Goal: Transaction & Acquisition: Book appointment/travel/reservation

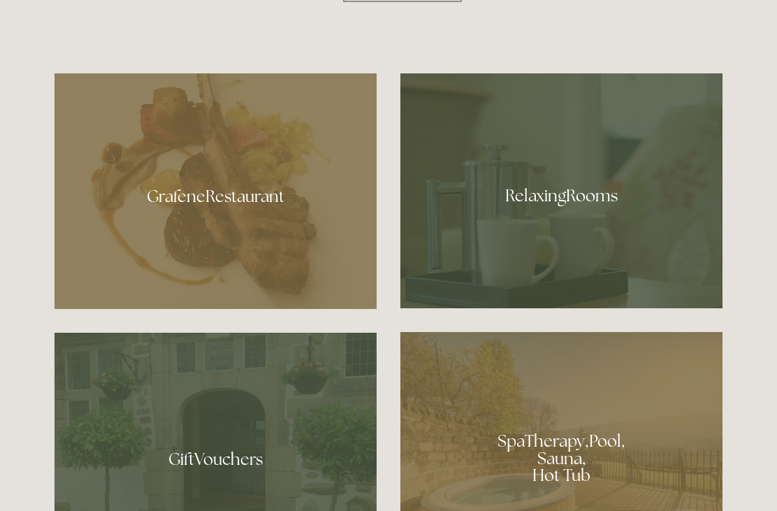
scroll to position [782, 0]
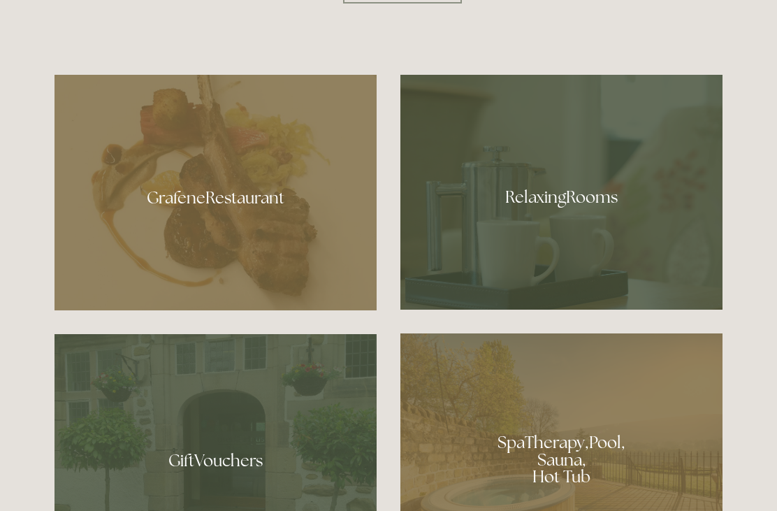
click at [558, 241] on div at bounding box center [562, 192] width 322 height 235
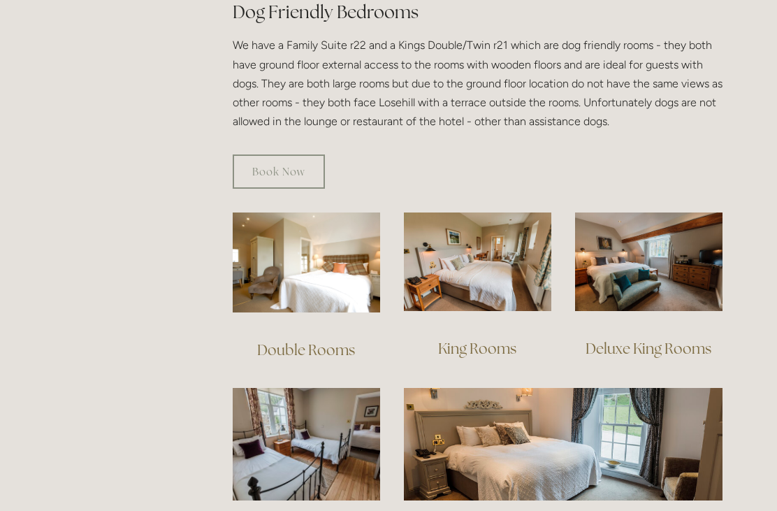
scroll to position [815, 0]
click at [323, 340] on link "Double Rooms" at bounding box center [306, 349] width 98 height 19
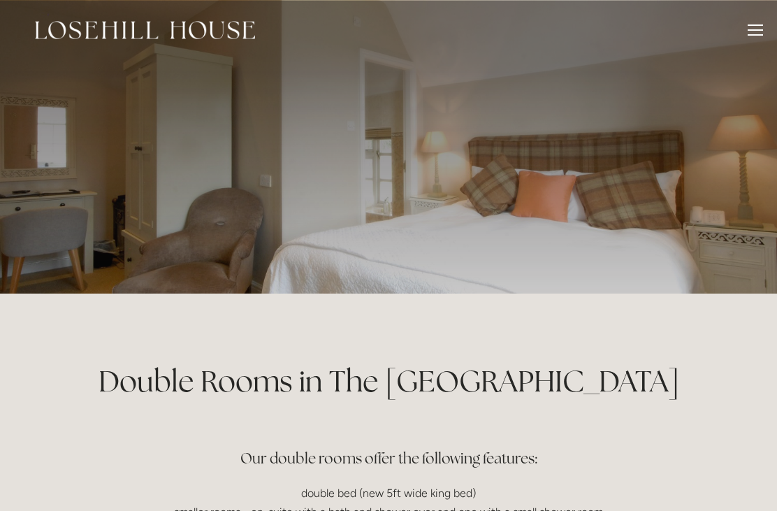
click at [751, 38] on div at bounding box center [755, 31] width 15 height 15
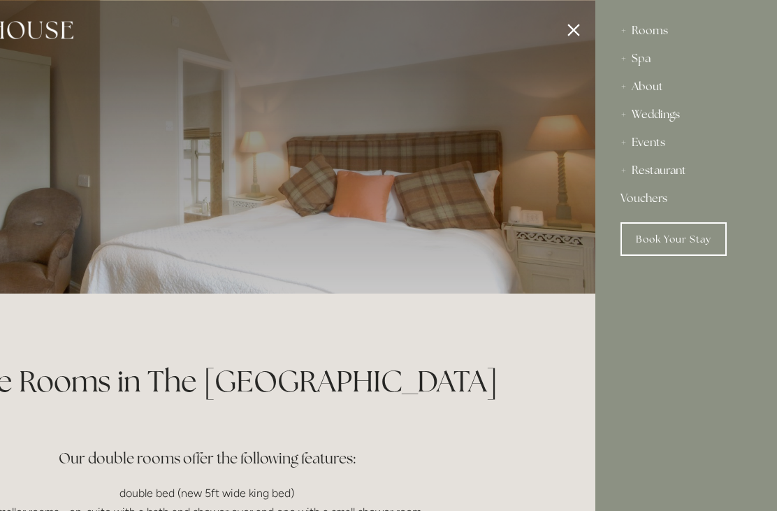
click at [687, 245] on link "Book Your Stay" at bounding box center [674, 239] width 106 height 34
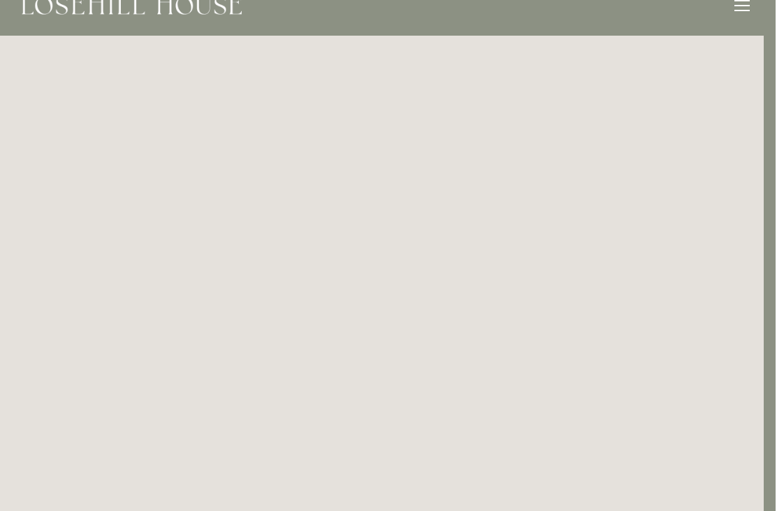
scroll to position [0, 12]
